Goal: Transaction & Acquisition: Purchase product/service

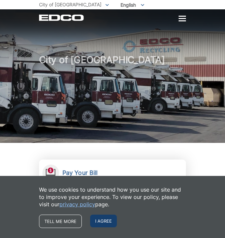
click at [100, 220] on span "I agree" at bounding box center [103, 220] width 27 height 13
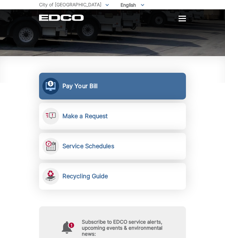
scroll to position [88, 0]
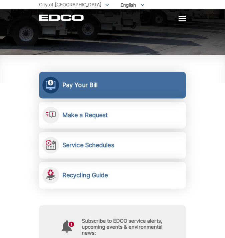
click at [80, 84] on h2 "Pay Your Bill" at bounding box center [79, 84] width 35 height 7
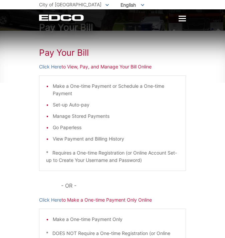
scroll to position [22, 0]
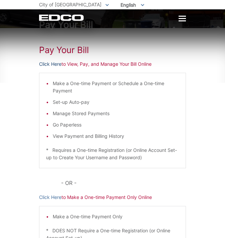
click at [48, 65] on link "Click Here" at bounding box center [50, 63] width 22 height 7
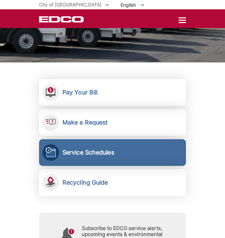
scroll to position [80, 0]
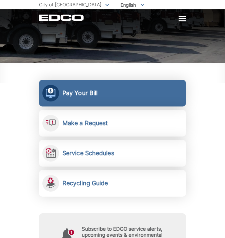
click at [74, 94] on h2 "Pay Your Bill" at bounding box center [79, 92] width 35 height 7
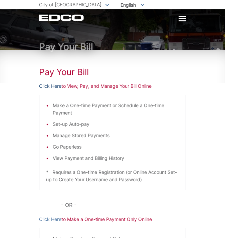
click at [53, 86] on link "Click Here" at bounding box center [50, 85] width 22 height 7
